Goal: Task Accomplishment & Management: Manage account settings

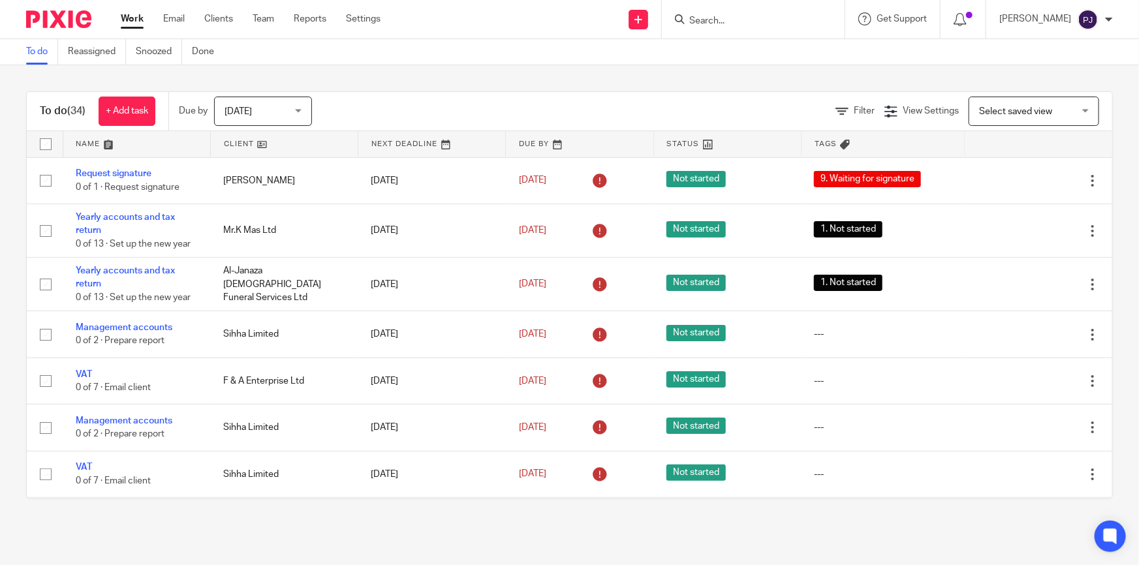
click at [728, 20] on input "Search" at bounding box center [746, 22] width 117 height 12
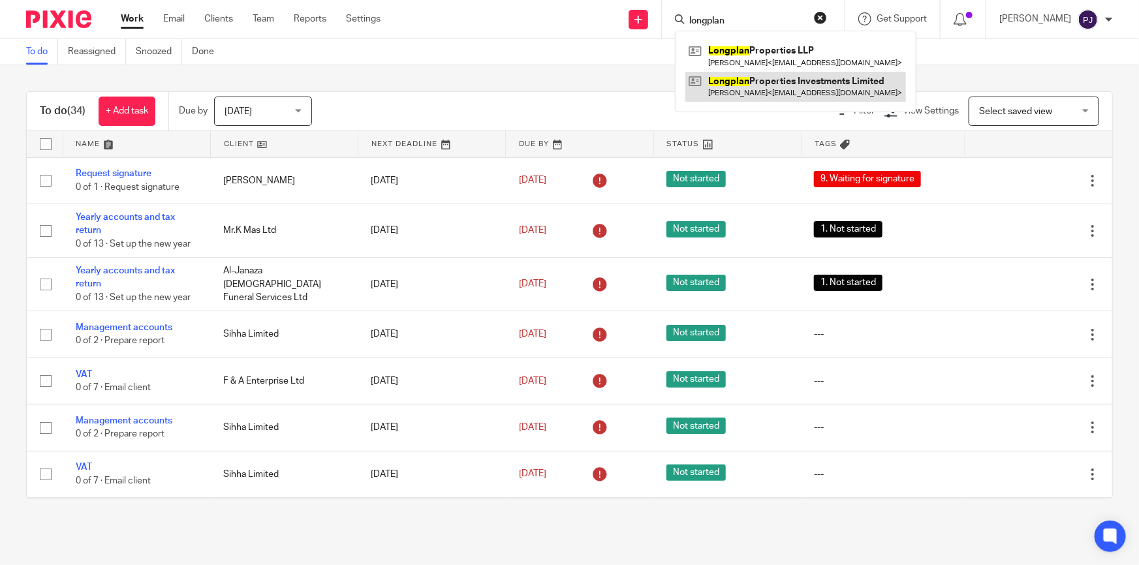
type input "longplan"
click at [774, 85] on link at bounding box center [795, 87] width 221 height 30
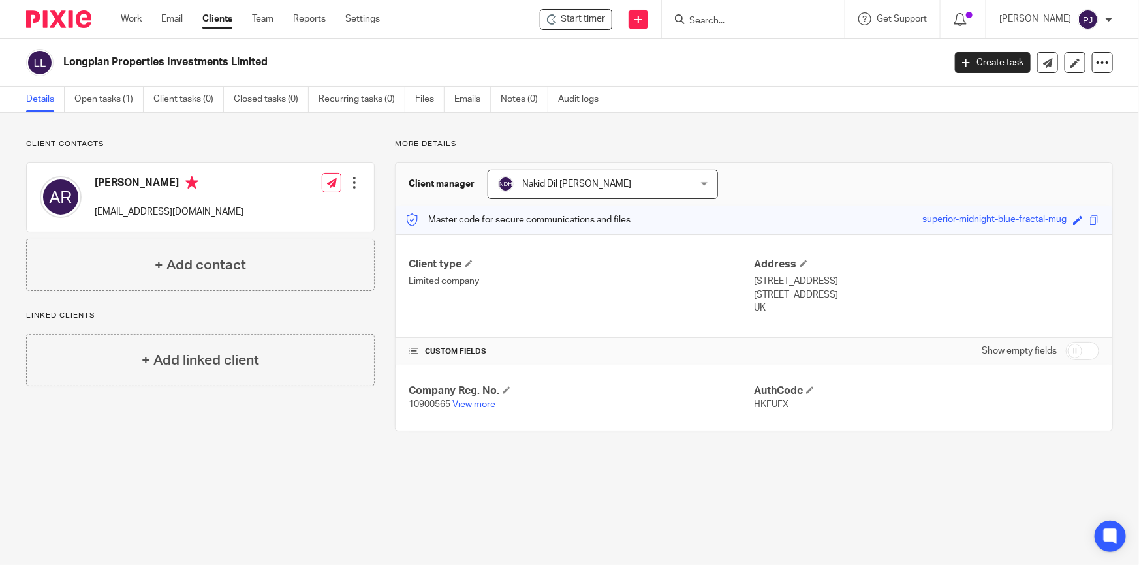
click at [1081, 346] on input "checkbox" at bounding box center [1082, 351] width 33 height 18
checkbox input "true"
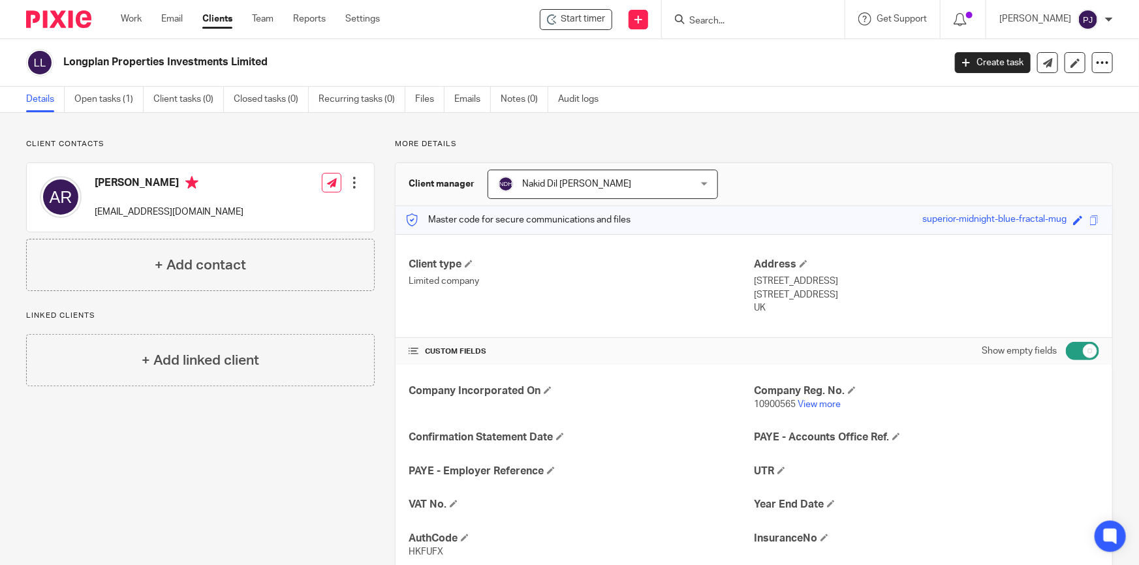
scroll to position [177, 0]
